Goal: Transaction & Acquisition: Purchase product/service

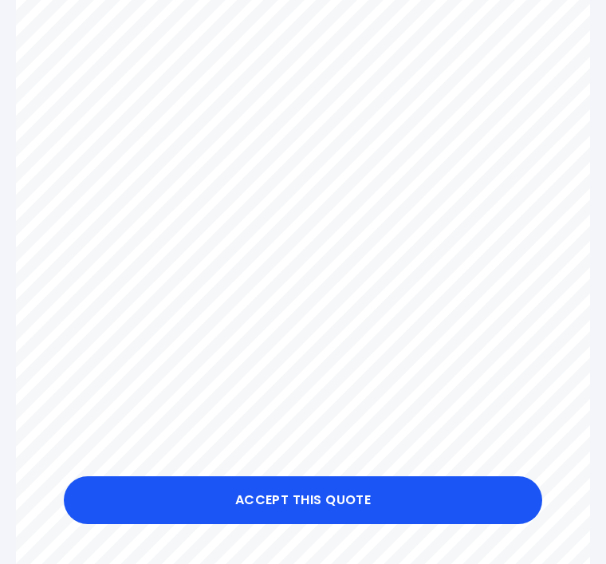
scroll to position [295, 0]
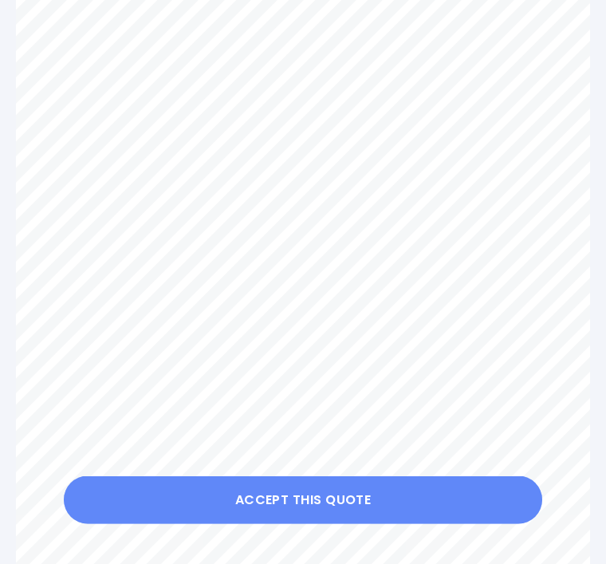
click at [301, 524] on button "Accept this Quote" at bounding box center [303, 500] width 478 height 48
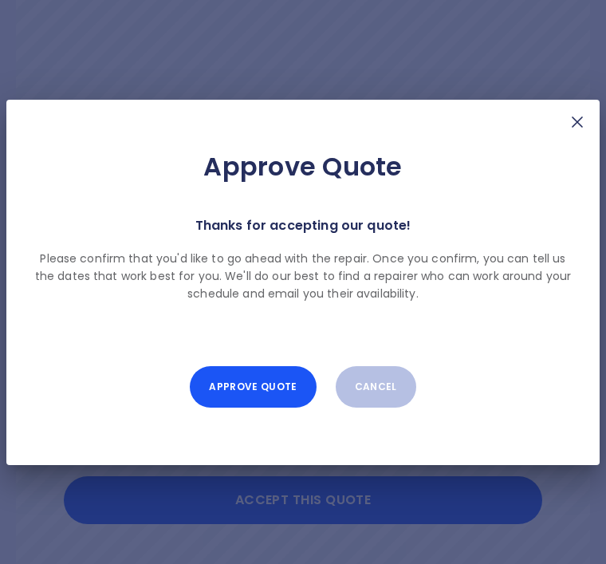
click at [258, 407] on button "Approve Quote" at bounding box center [253, 386] width 126 height 41
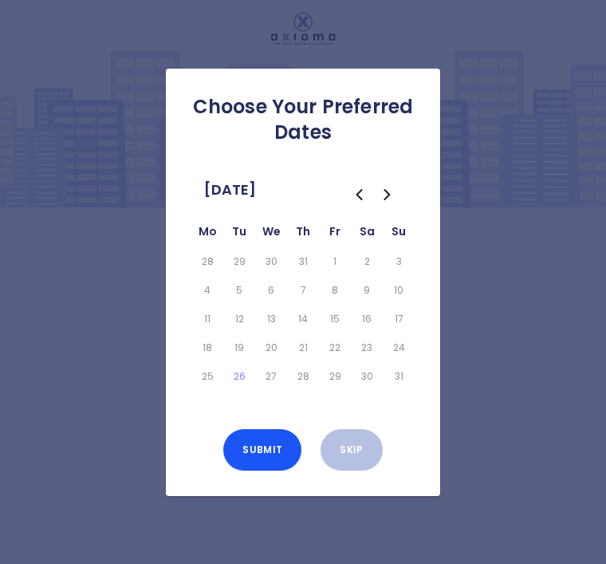
click at [390, 204] on icon "Go to the Next Month" at bounding box center [387, 194] width 19 height 19
click at [272, 273] on button "3" at bounding box center [271, 261] width 26 height 22
click at [304, 273] on button "4" at bounding box center [303, 261] width 26 height 22
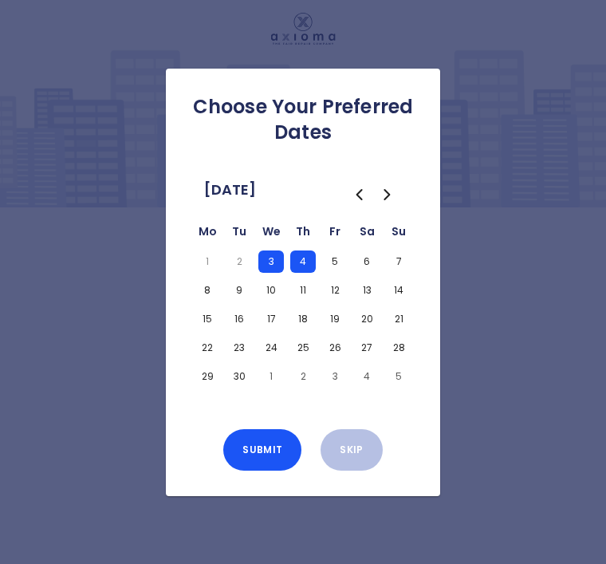
click at [343, 273] on button "5" at bounding box center [335, 261] width 26 height 22
click at [332, 273] on button "5" at bounding box center [335, 261] width 26 height 22
click at [236, 301] on button "9" at bounding box center [239, 290] width 26 height 22
click at [270, 301] on button "10" at bounding box center [271, 290] width 26 height 22
click at [303, 301] on button "11" at bounding box center [303, 290] width 26 height 22
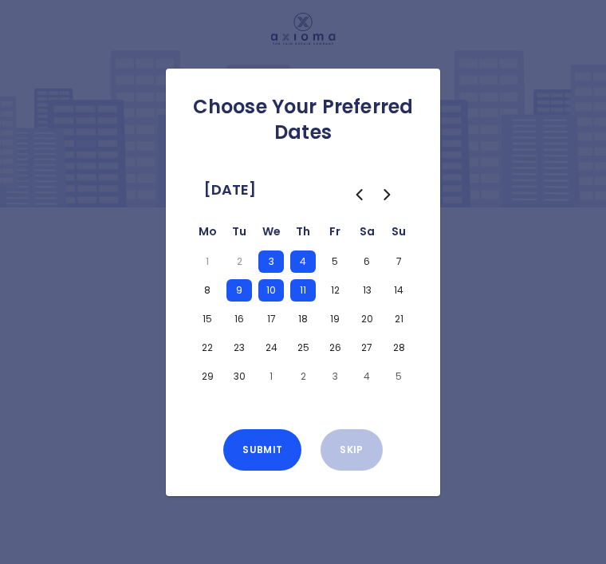
click at [261, 470] on button "Submit" at bounding box center [262, 449] width 78 height 41
